Goal: Find specific page/section: Find specific page/section

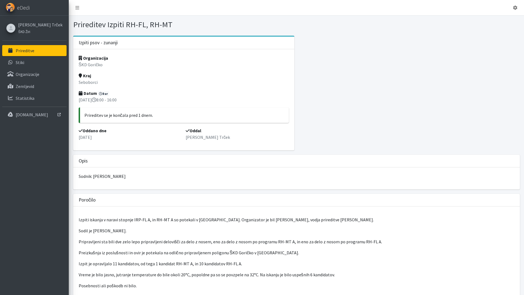
click at [34, 54] on link "Prireditve" at bounding box center [34, 50] width 64 height 11
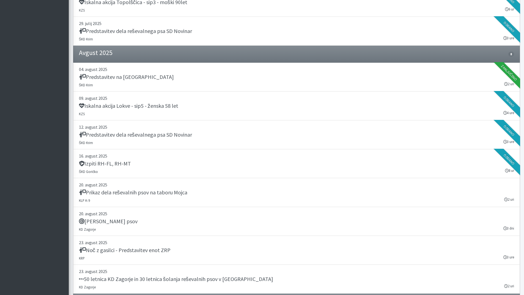
scroll to position [523, 0]
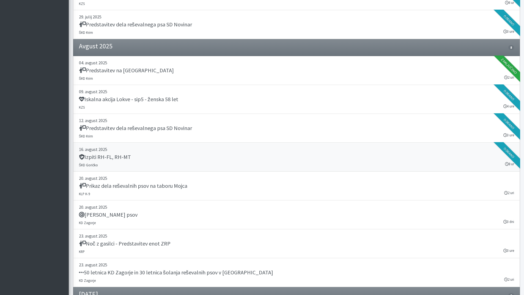
click at [138, 158] on div "Izpiti RH-FL, RH-MT" at bounding box center [296, 158] width 435 height 8
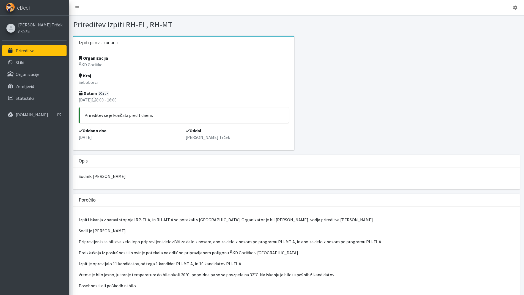
click at [35, 54] on link "Prireditve" at bounding box center [34, 50] width 64 height 11
